Goal: Check status

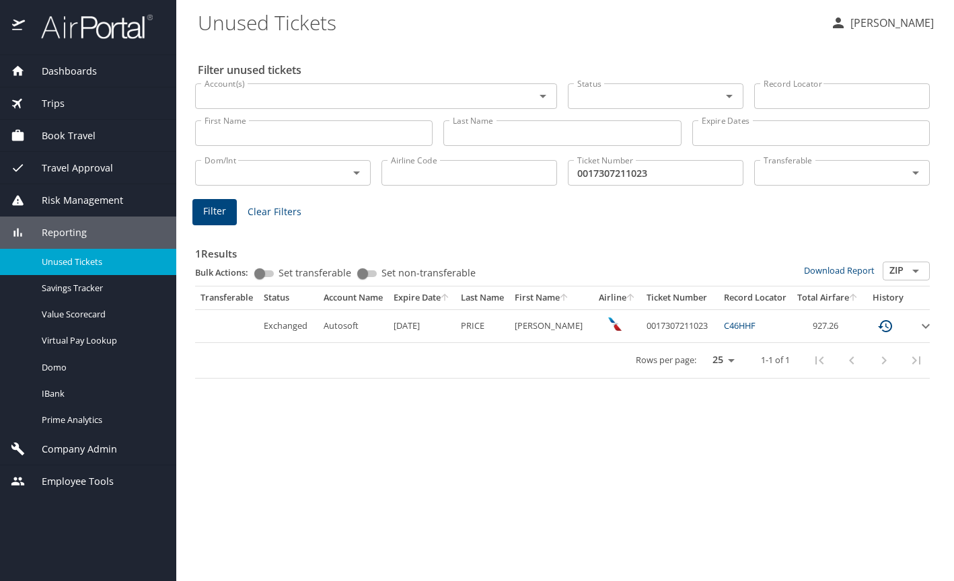
click at [54, 100] on span "Trips" at bounding box center [45, 103] width 40 height 15
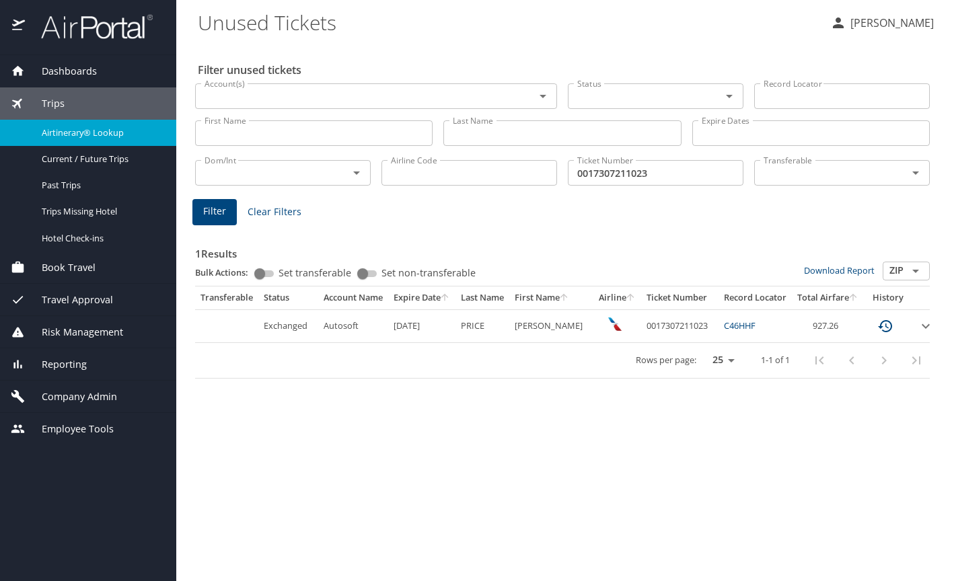
click at [87, 130] on span "Airtinerary® Lookup" at bounding box center [101, 132] width 118 height 13
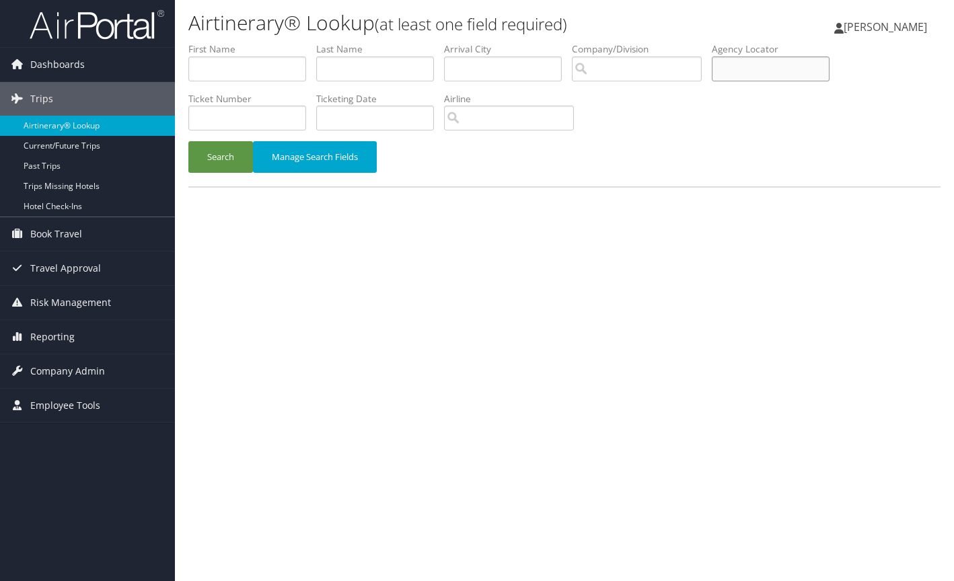
click at [751, 63] on input "text" at bounding box center [771, 69] width 118 height 25
type input "DHZT90"
click at [188, 141] on button "Search" at bounding box center [220, 157] width 65 height 32
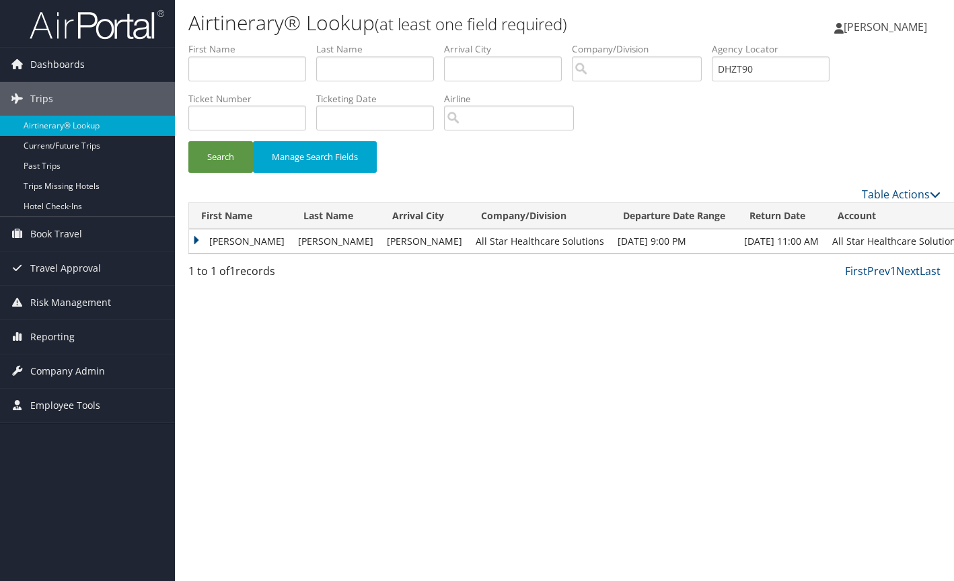
click at [225, 240] on td "[PERSON_NAME]" at bounding box center [240, 241] width 102 height 24
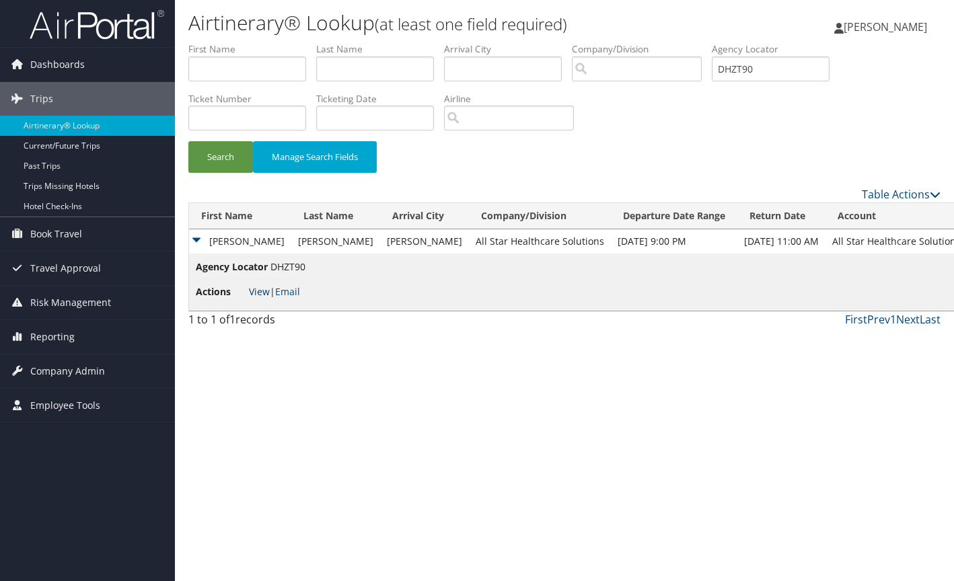
click at [257, 291] on link "View" at bounding box center [259, 291] width 21 height 13
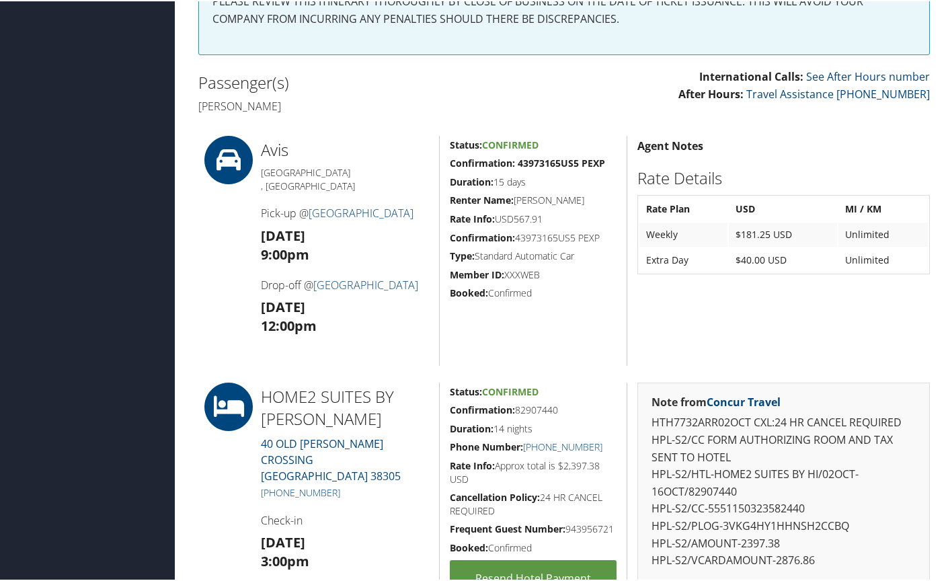
scroll to position [404, 0]
